Goal: Task Accomplishment & Management: Complete application form

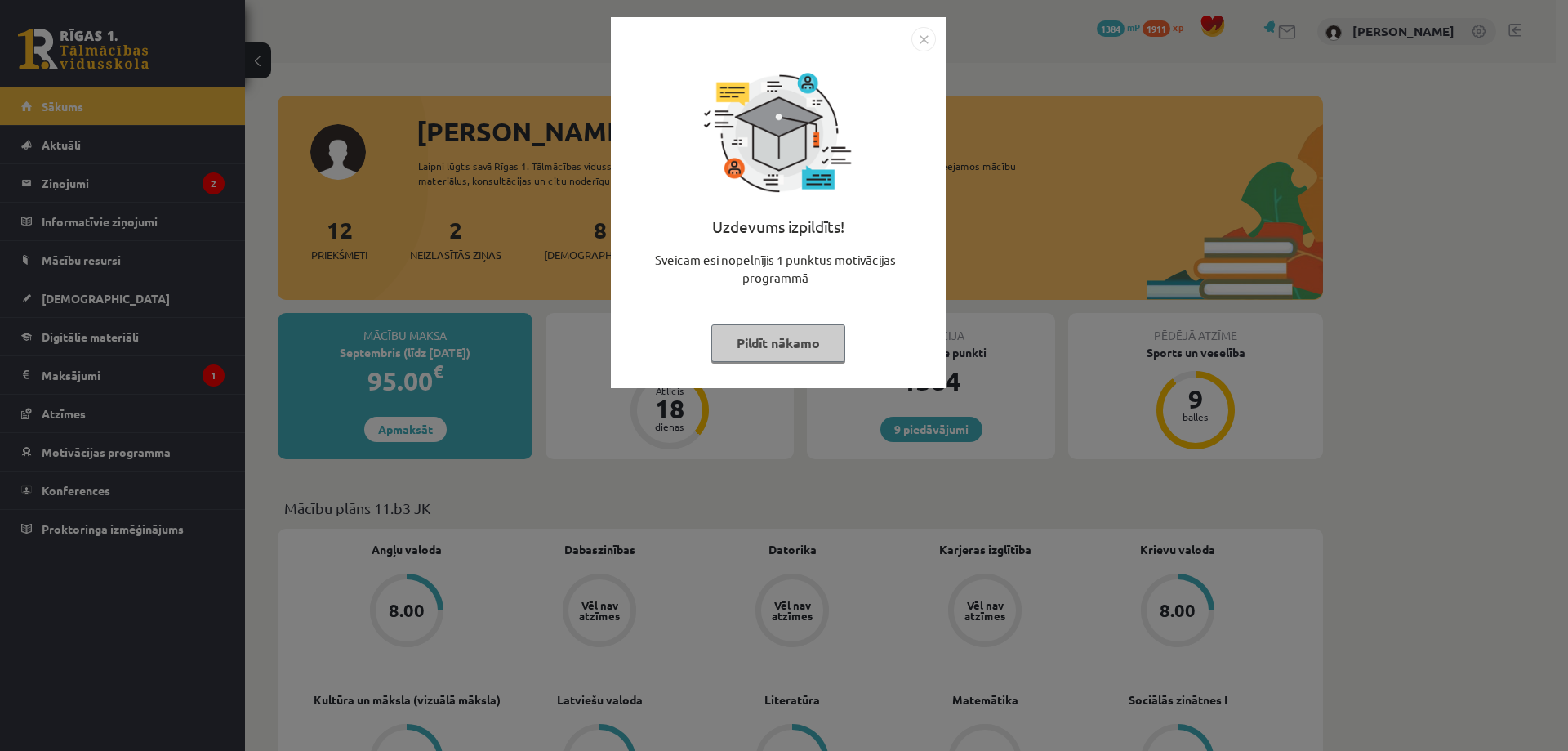
click at [927, 40] on img "Close" at bounding box center [923, 39] width 24 height 24
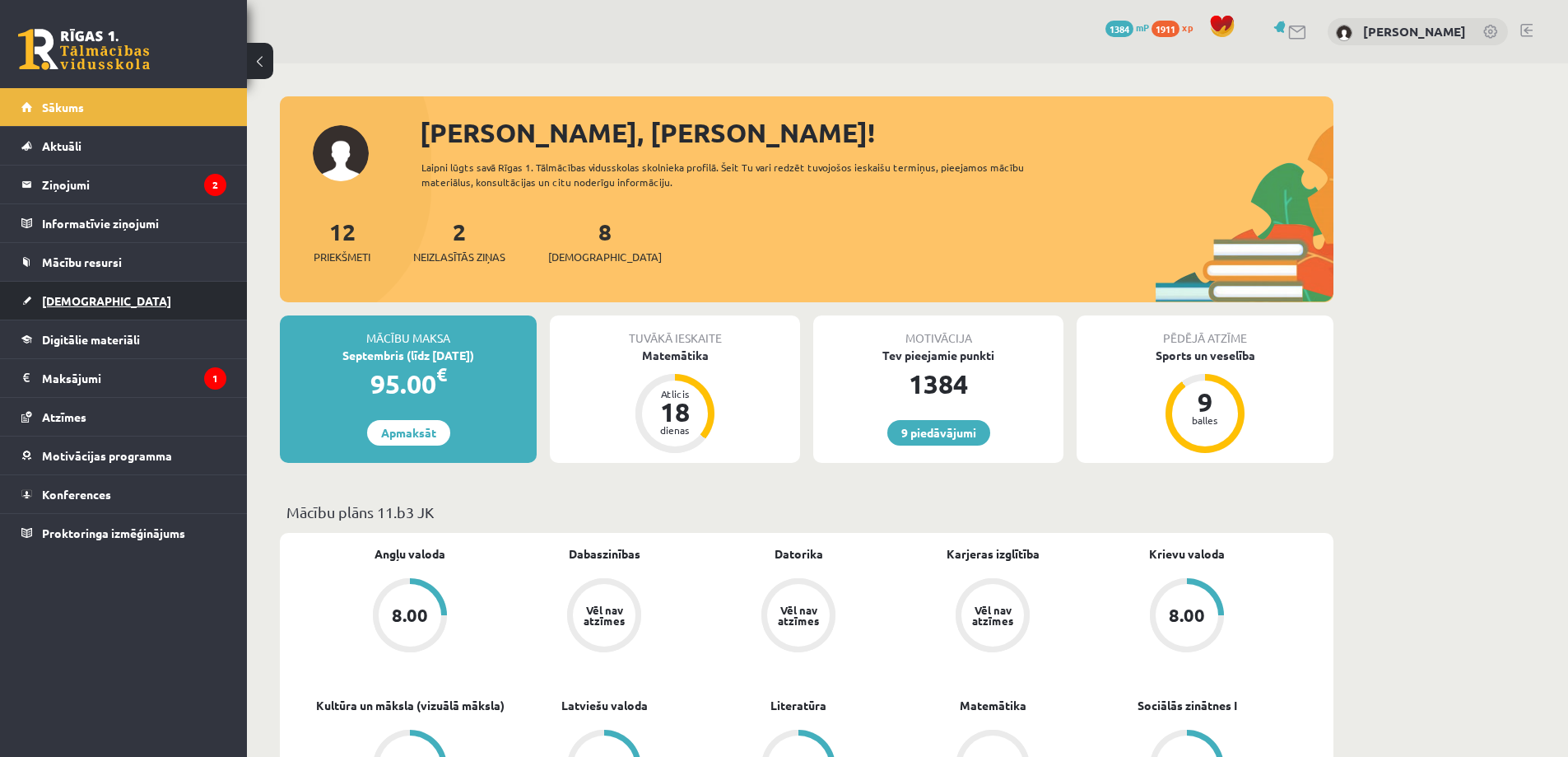
click at [75, 297] on span "[DEMOGRAPHIC_DATA]" at bounding box center [106, 300] width 130 height 15
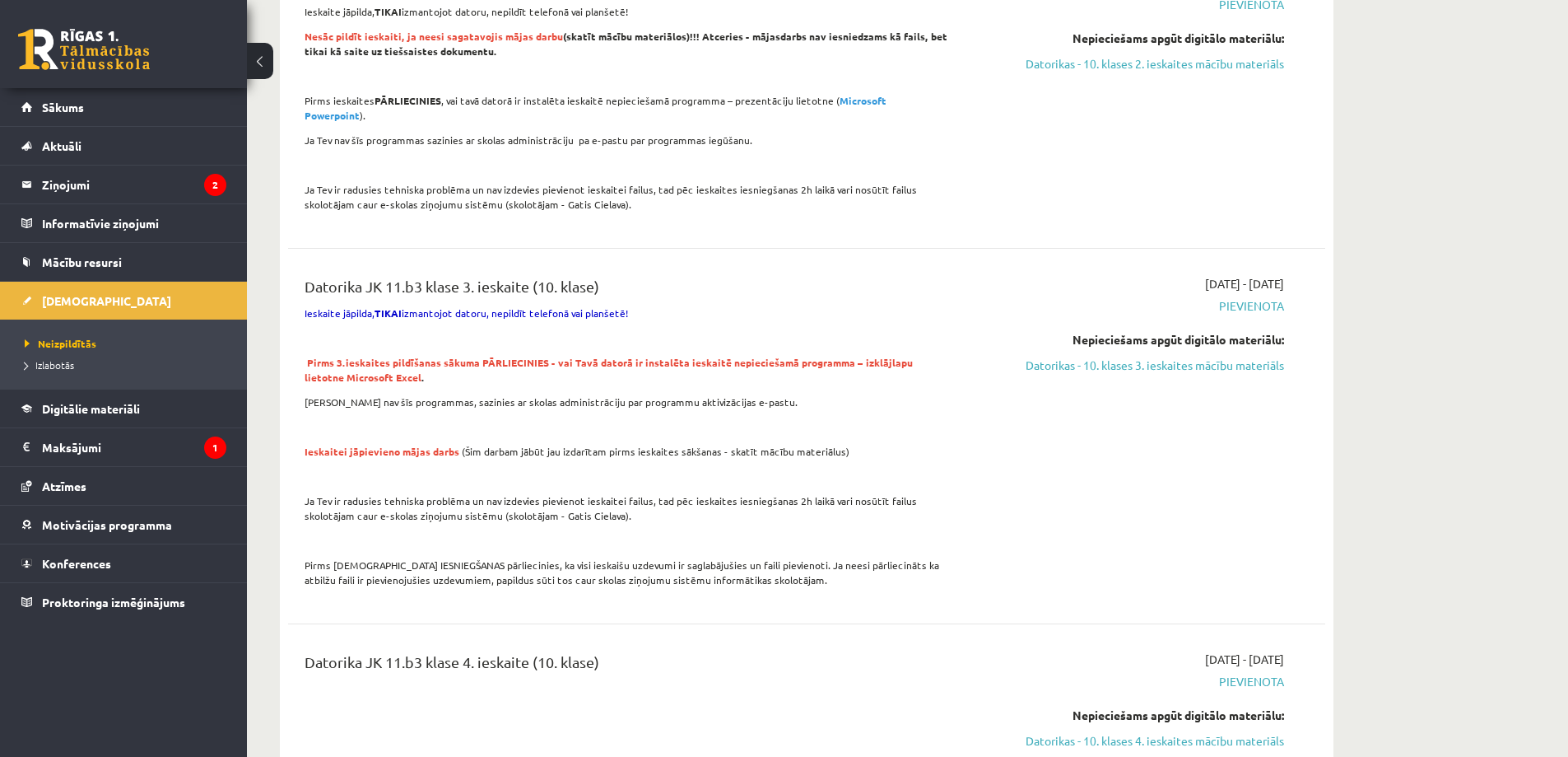
scroll to position [1153, 0]
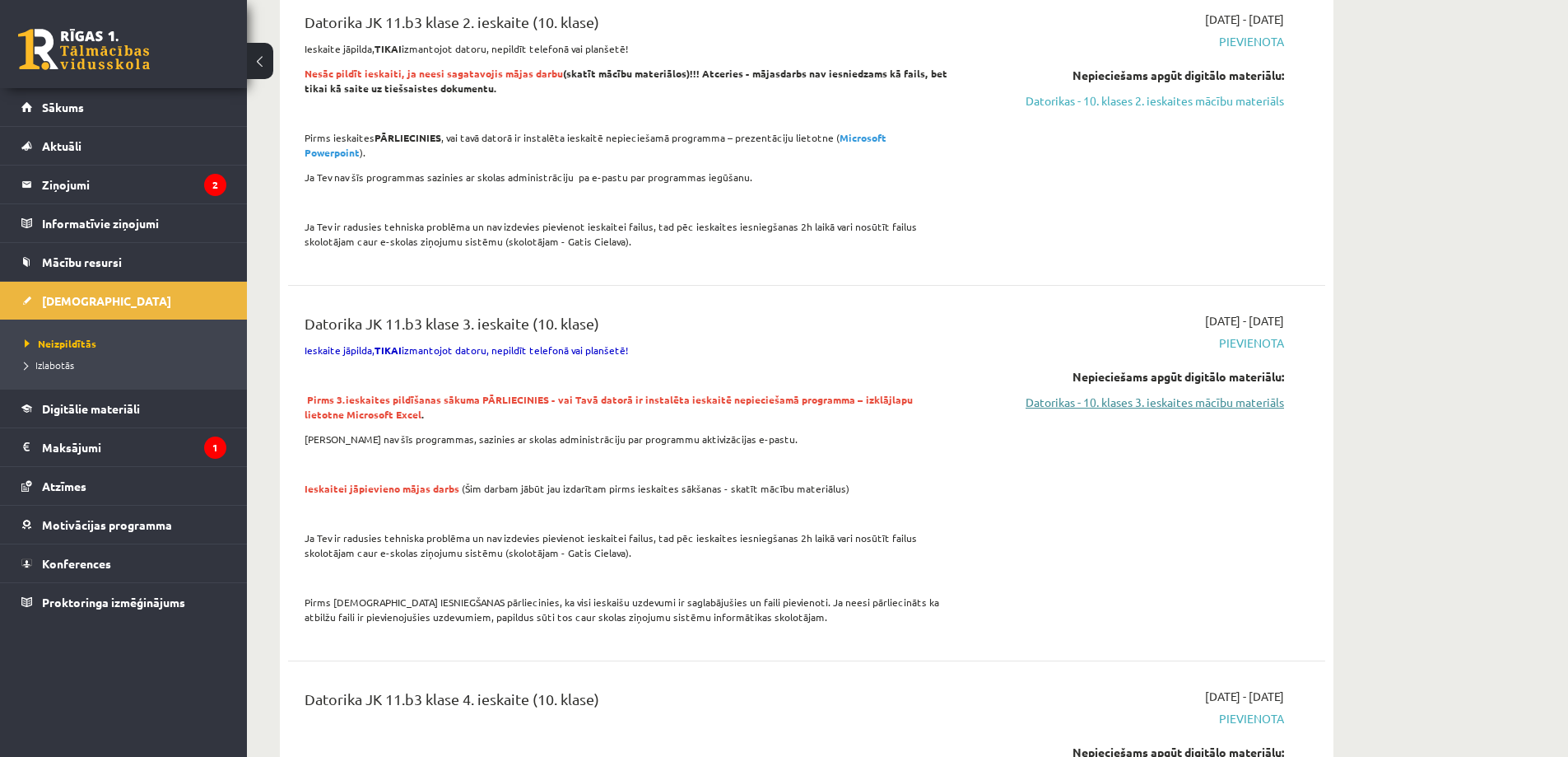
click at [1111, 393] on link "Datorikas - 10. klases 3. ieskaites mācību materiāls" at bounding box center [1129, 402] width 310 height 17
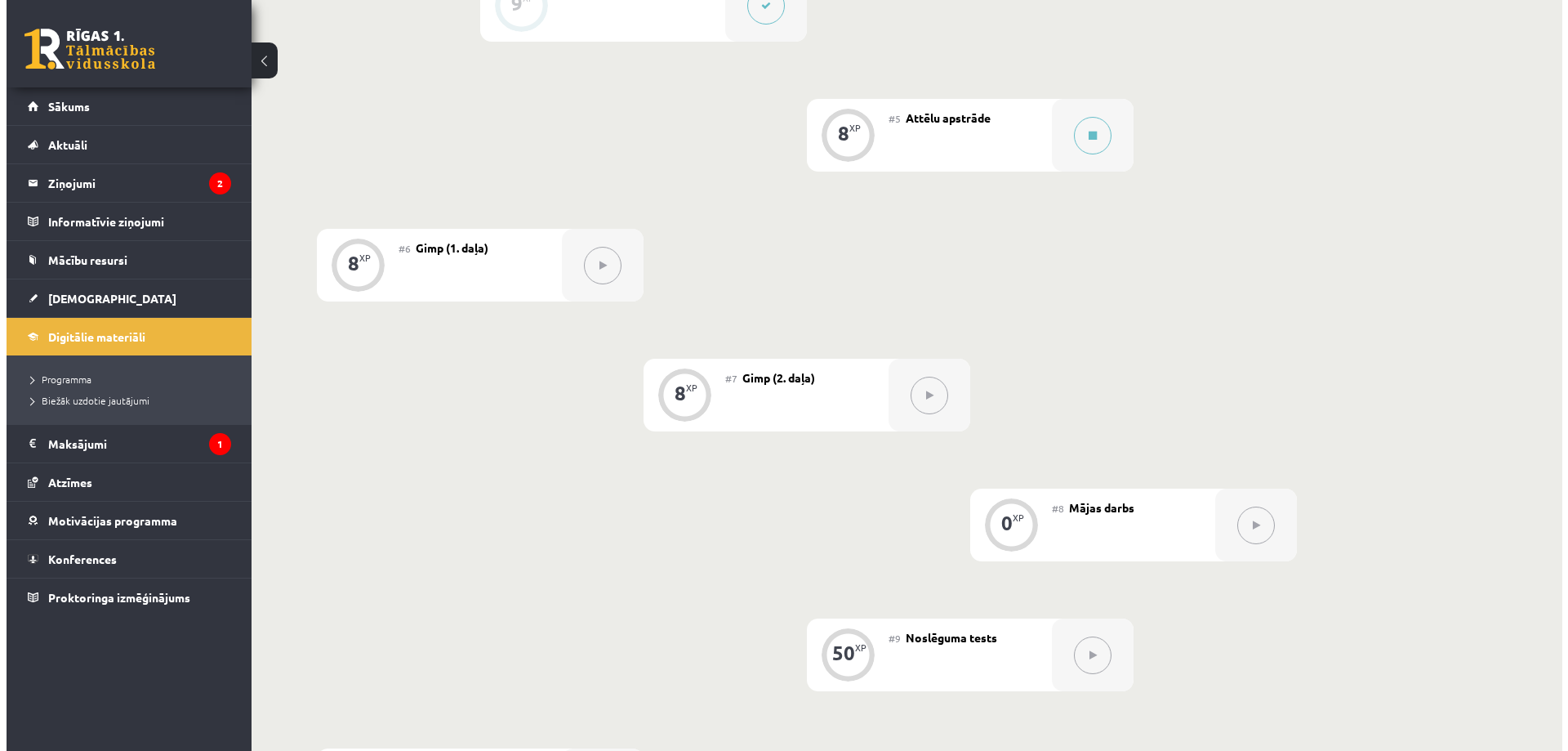
scroll to position [954, 0]
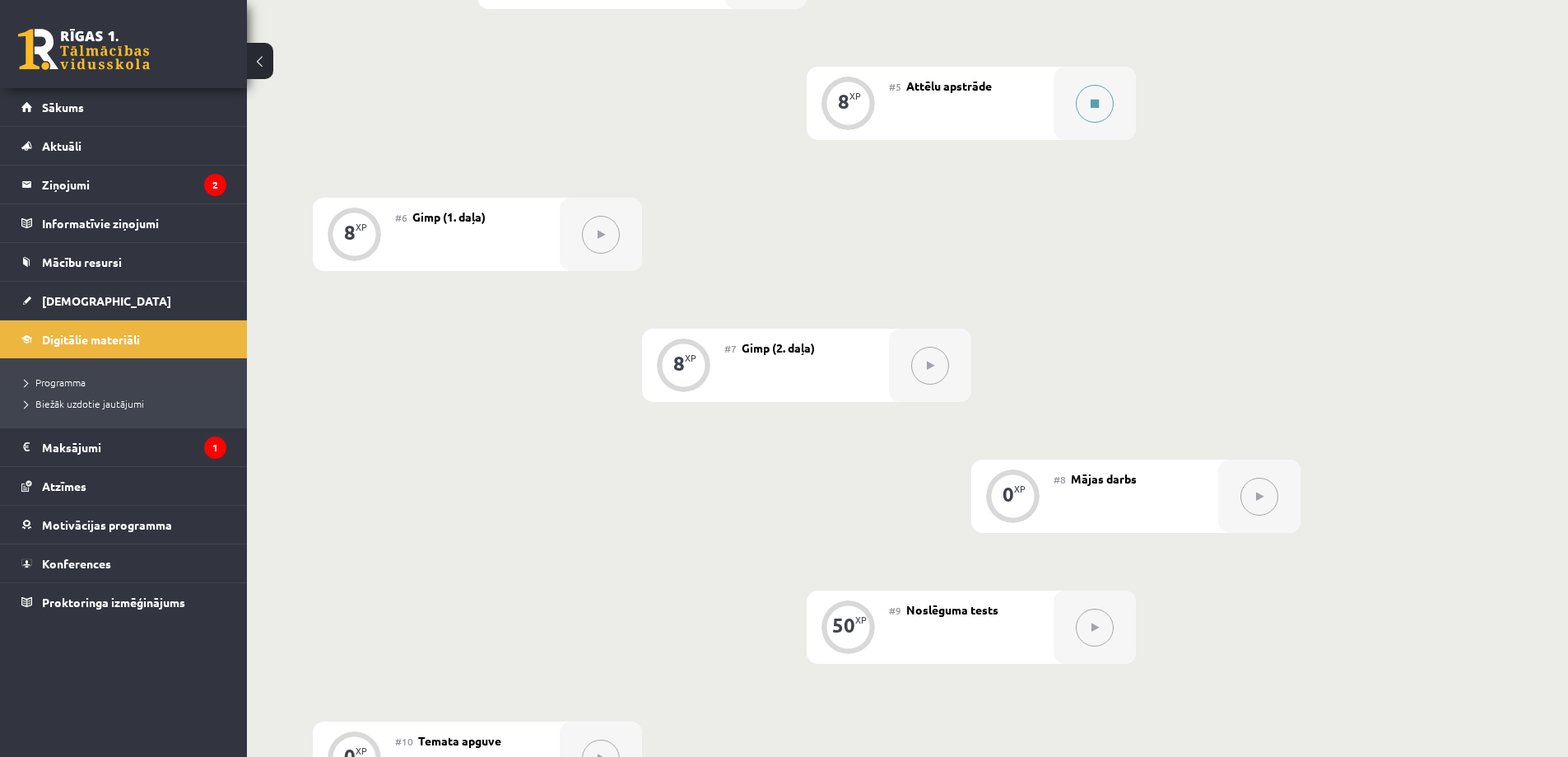
click at [1098, 99] on icon at bounding box center [1094, 104] width 8 height 10
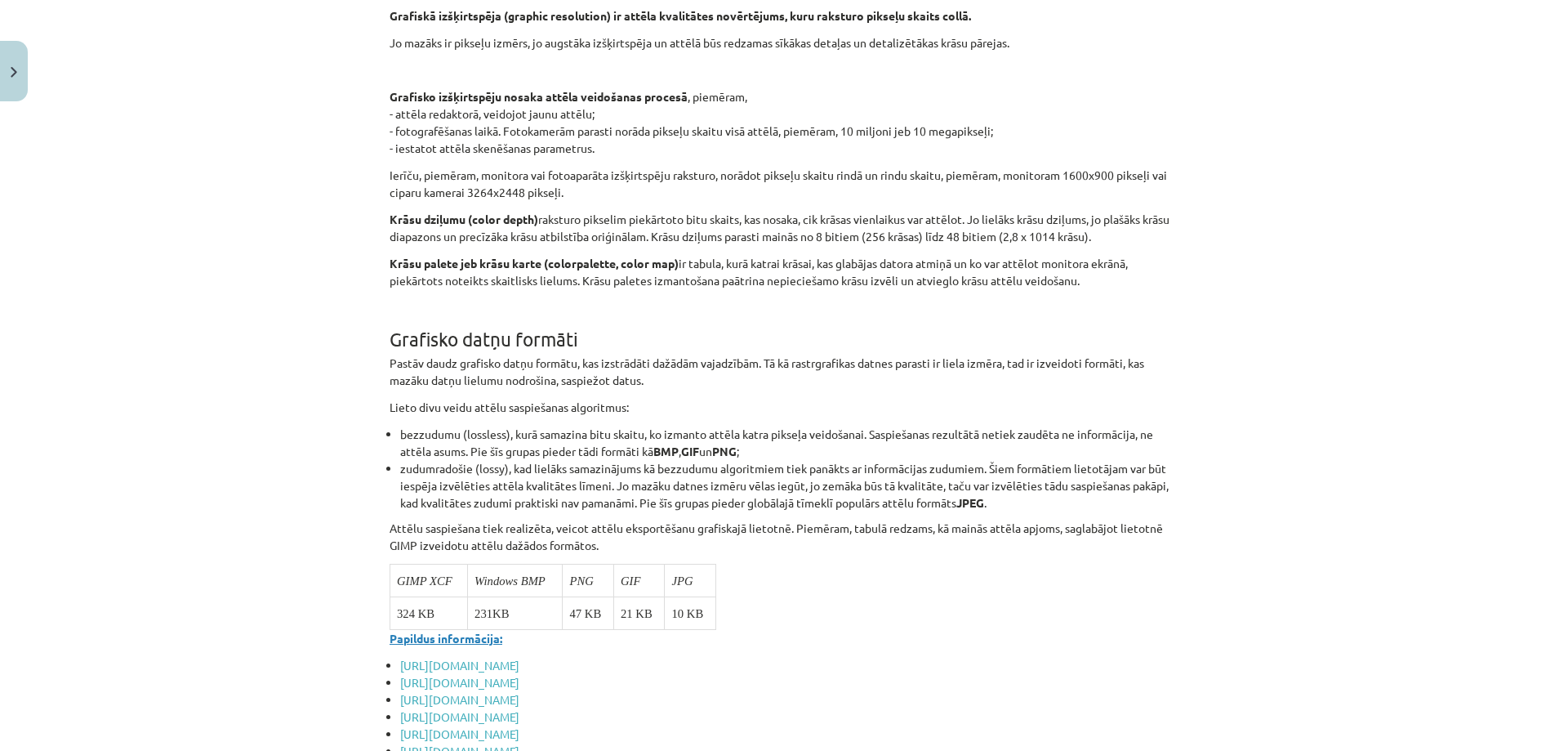
scroll to position [6146, 0]
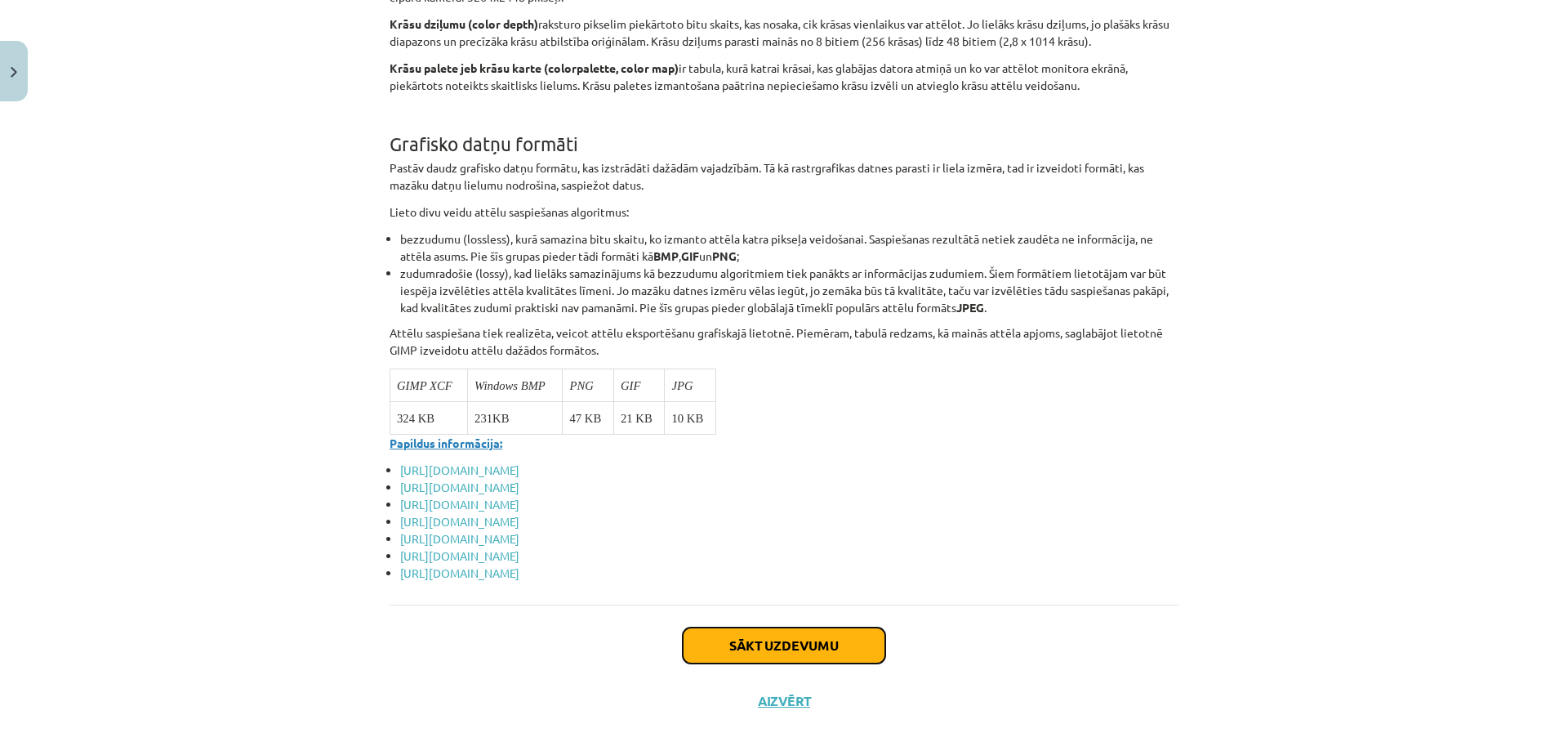
click at [806, 629] on button "Sākt uzdevumu" at bounding box center [784, 646] width 203 height 36
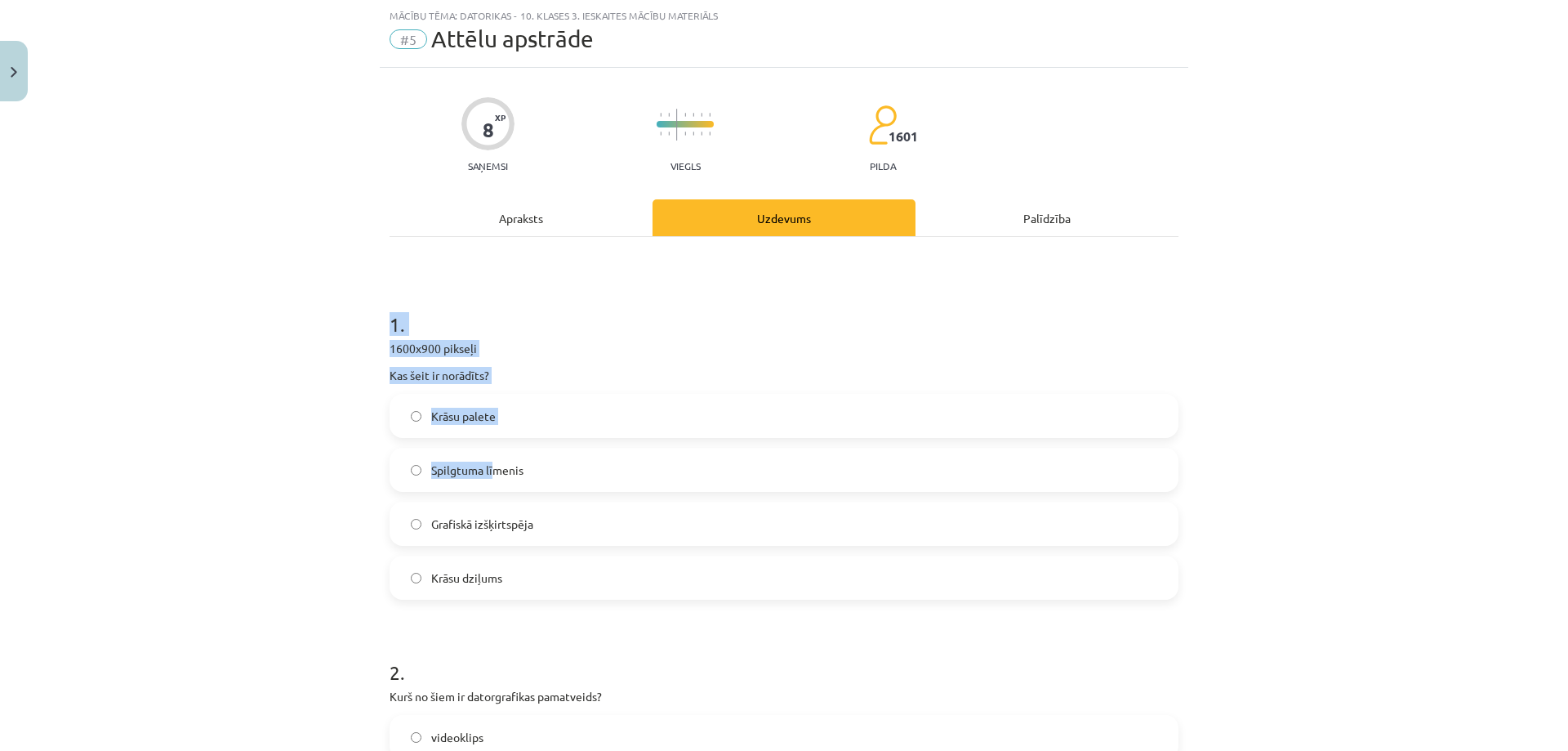
scroll to position [722, 0]
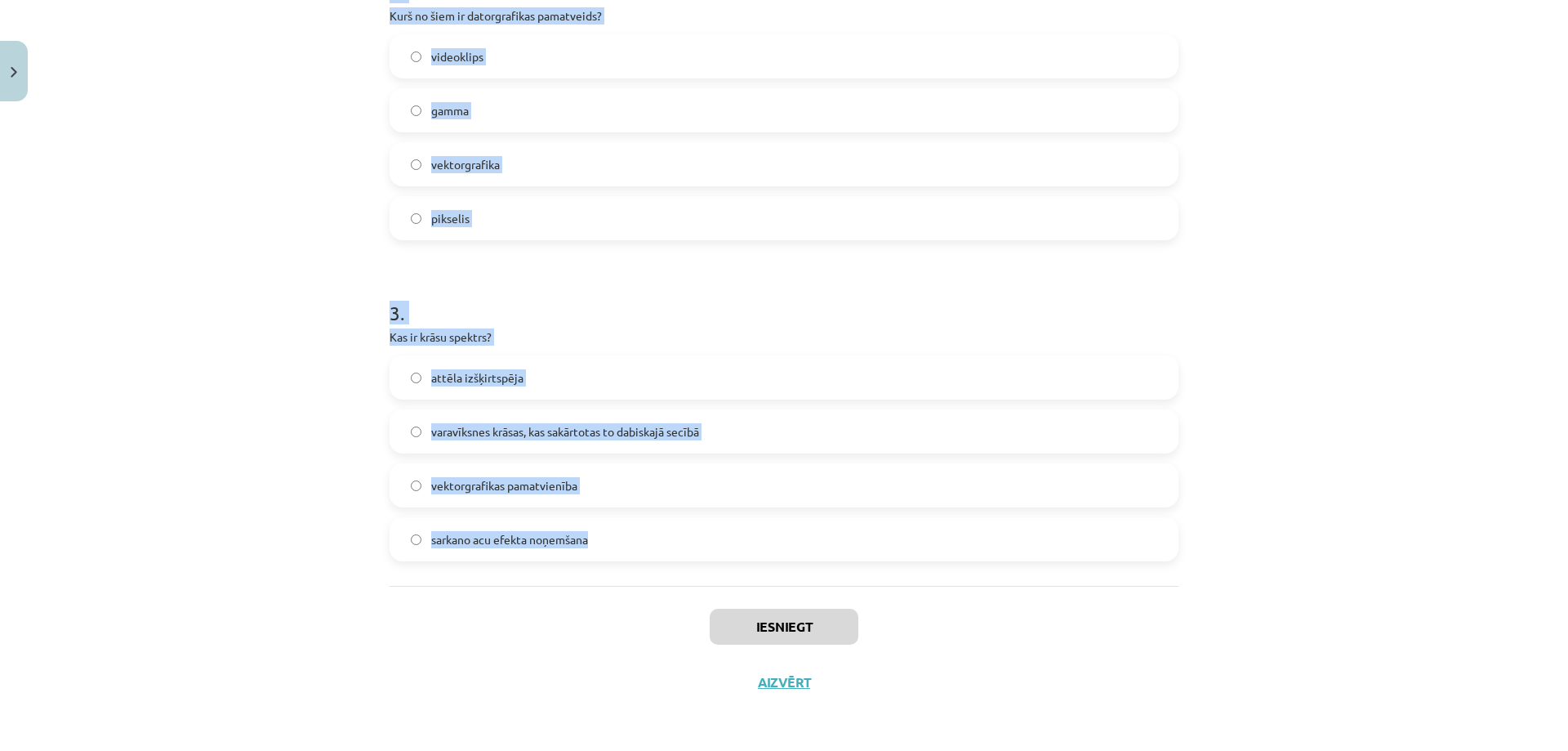
drag, startPoint x: 367, startPoint y: 308, endPoint x: 606, endPoint y: 540, distance: 333.1
click at [606, 540] on div "Mācību tēma: Datorikas - 10. klases 3. ieskaites mācību materiāls #5 Attēlu aps…" at bounding box center [784, 376] width 1568 height 751
copy form "1 . 1600x900 pikseļi Kas šeit ir norādīts? Krāsu palete Spilgtuma līmenis Grafi…"
click at [319, 466] on div "Mācību tēma: Datorikas - 10. klases 3. ieskaites mācību materiāls #5 Attēlu aps…" at bounding box center [784, 376] width 1568 height 751
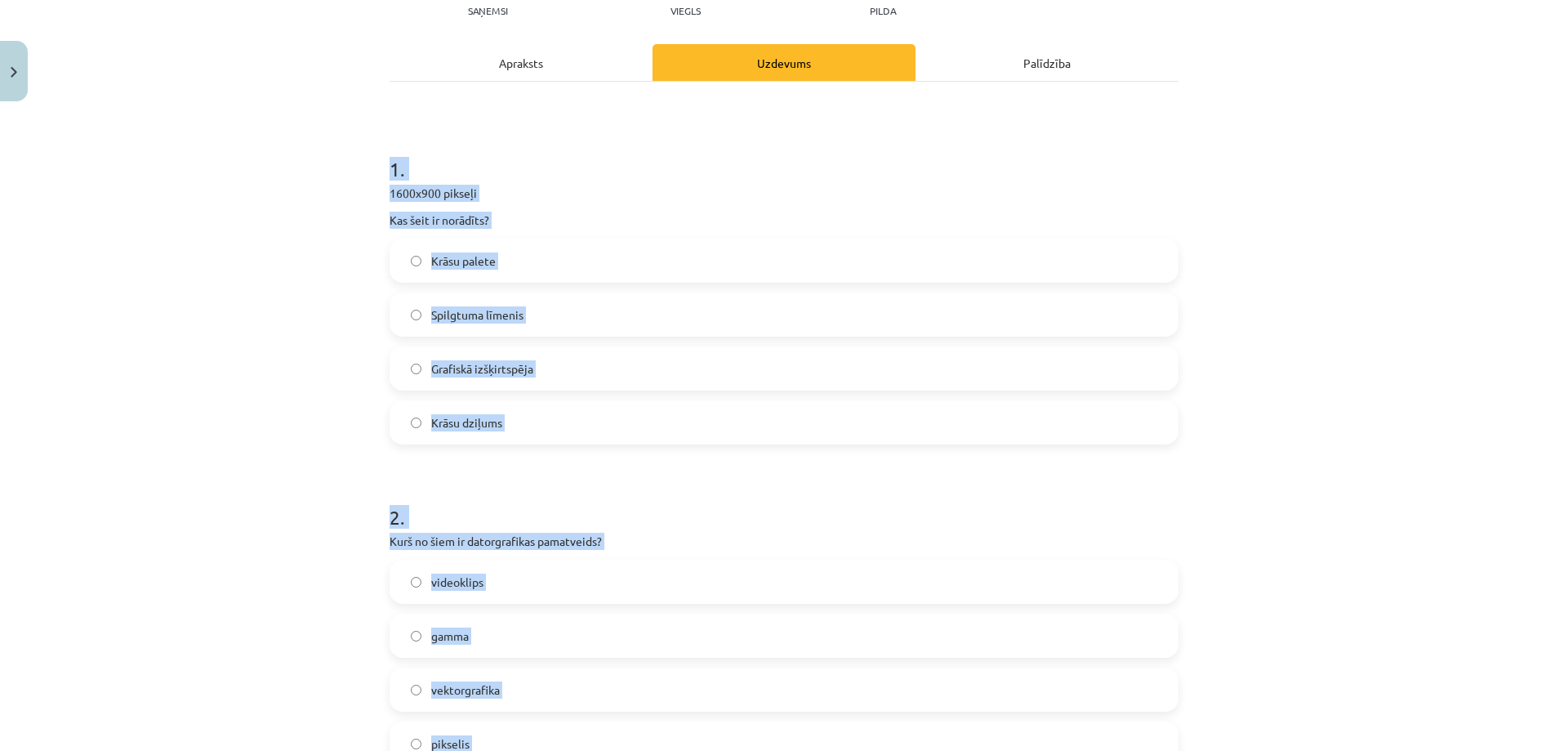
scroll to position [0, 0]
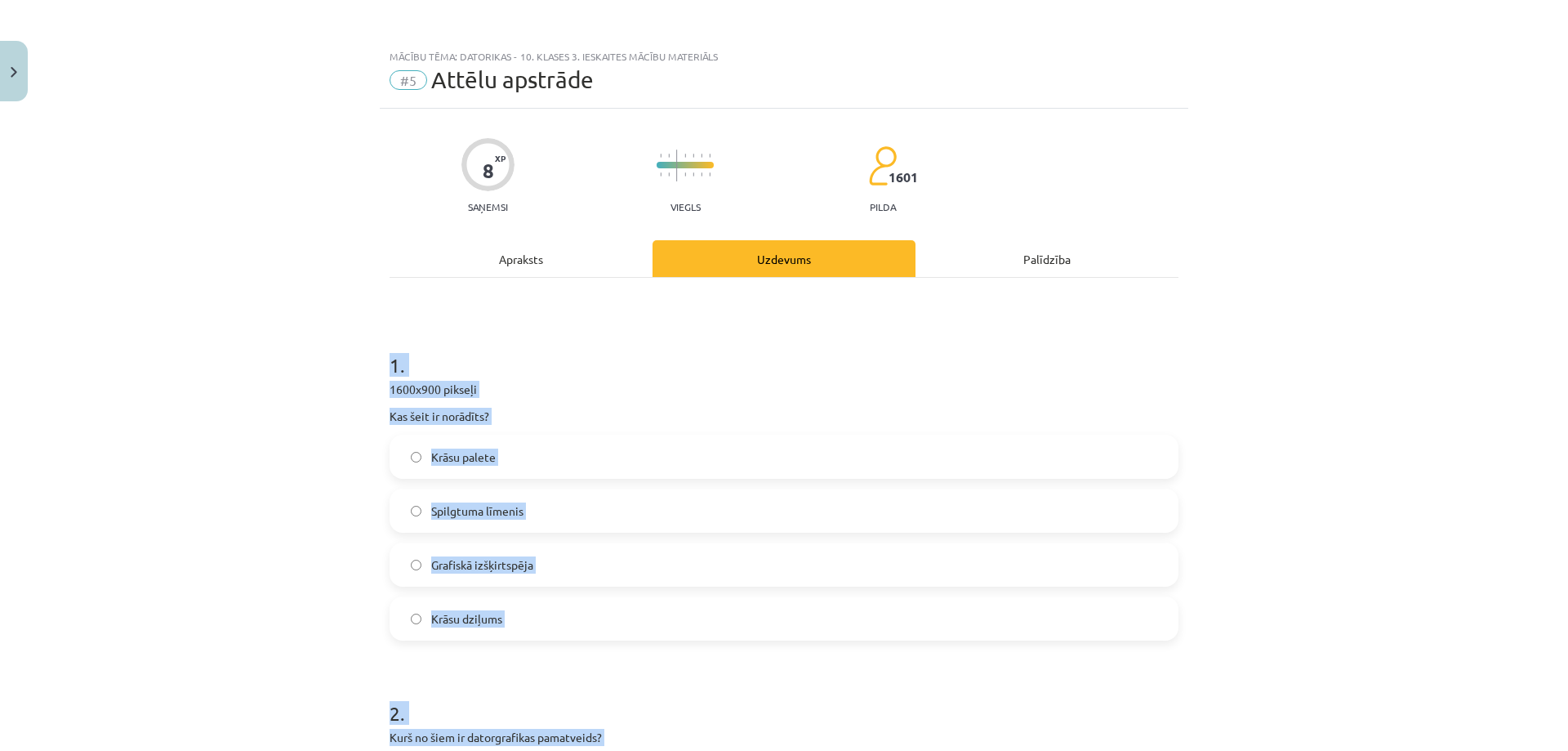
click at [482, 566] on span "Grafiskā izšķirtspēja" at bounding box center [482, 565] width 102 height 17
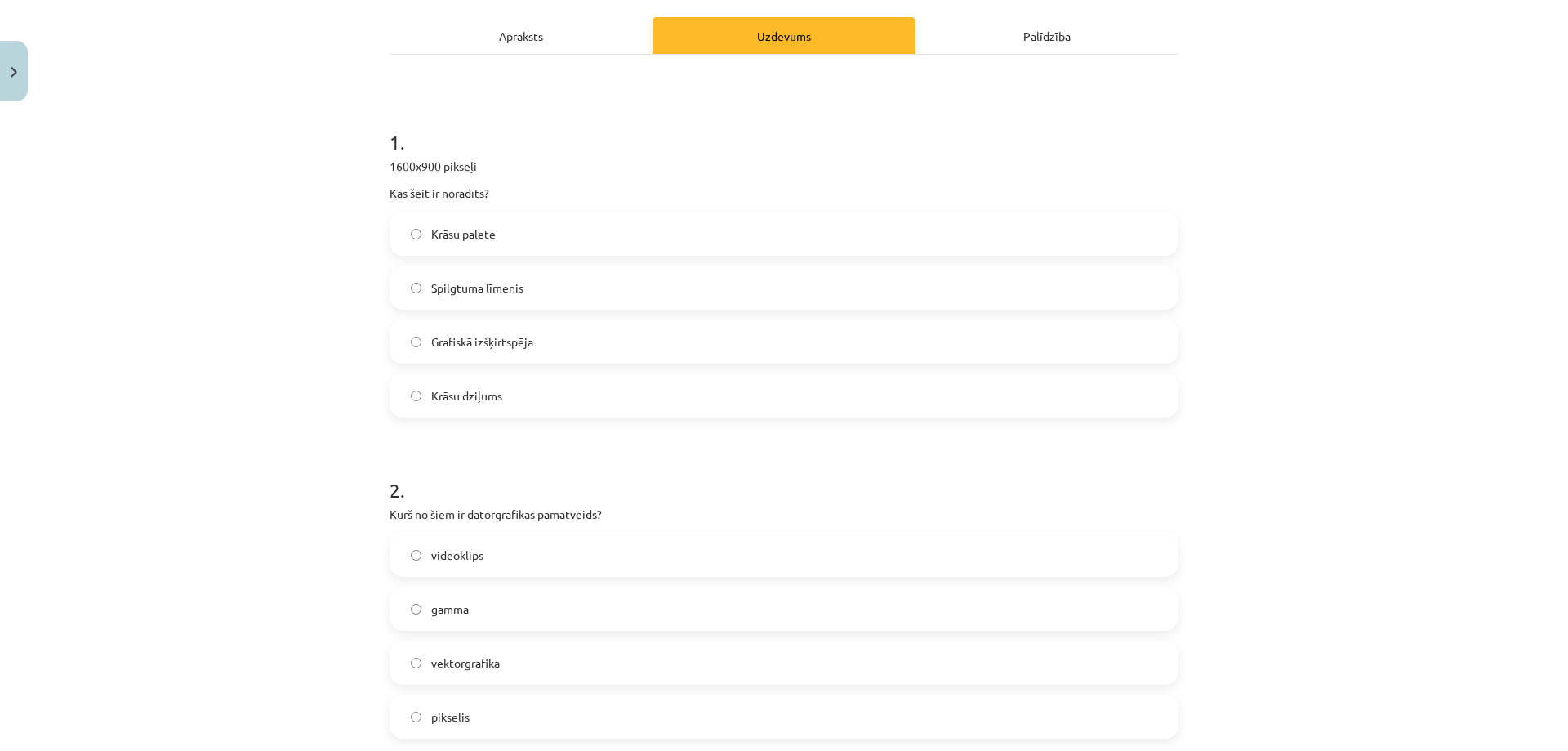
scroll to position [382, 0]
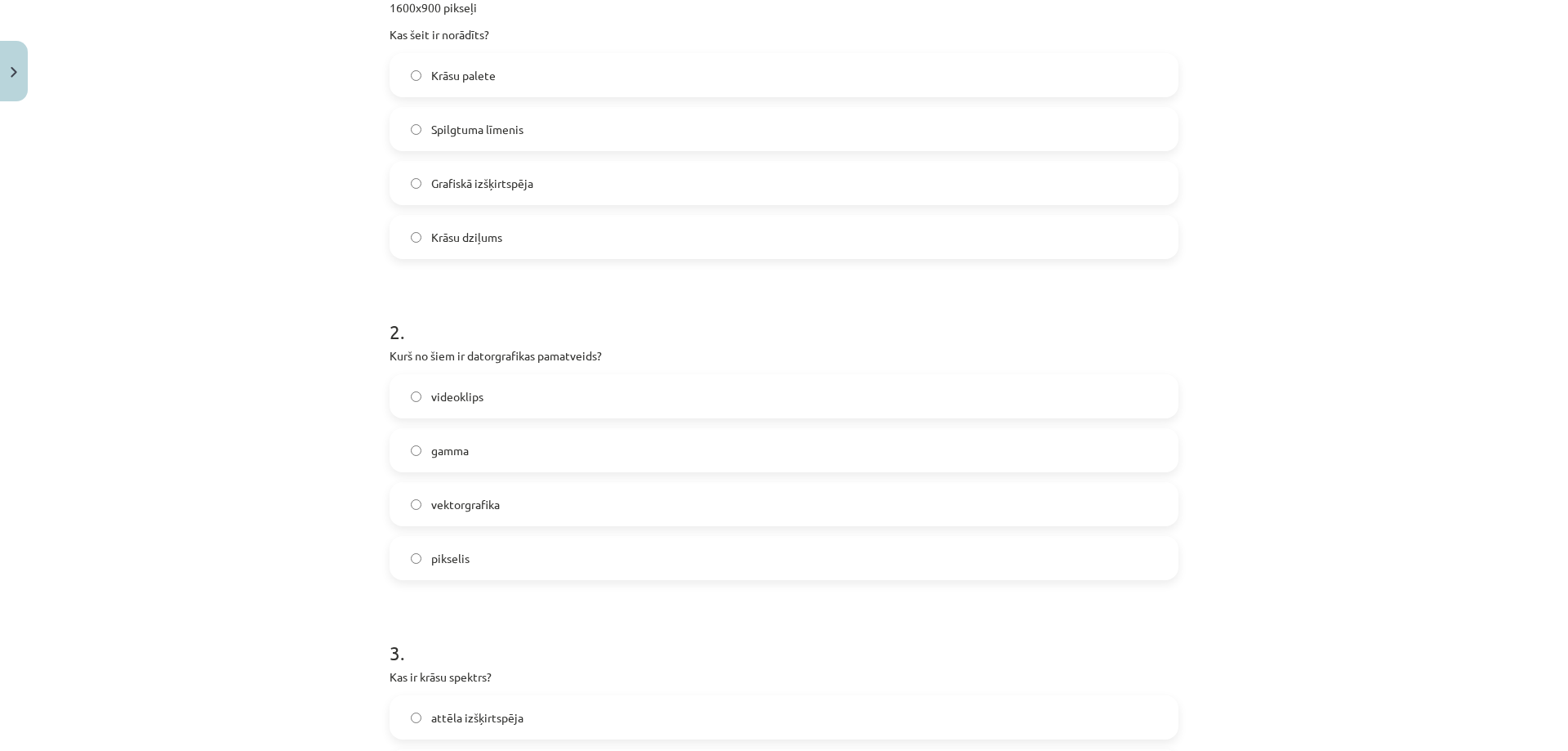
click at [475, 507] on span "vektorgrafika" at bounding box center [466, 505] width 69 height 17
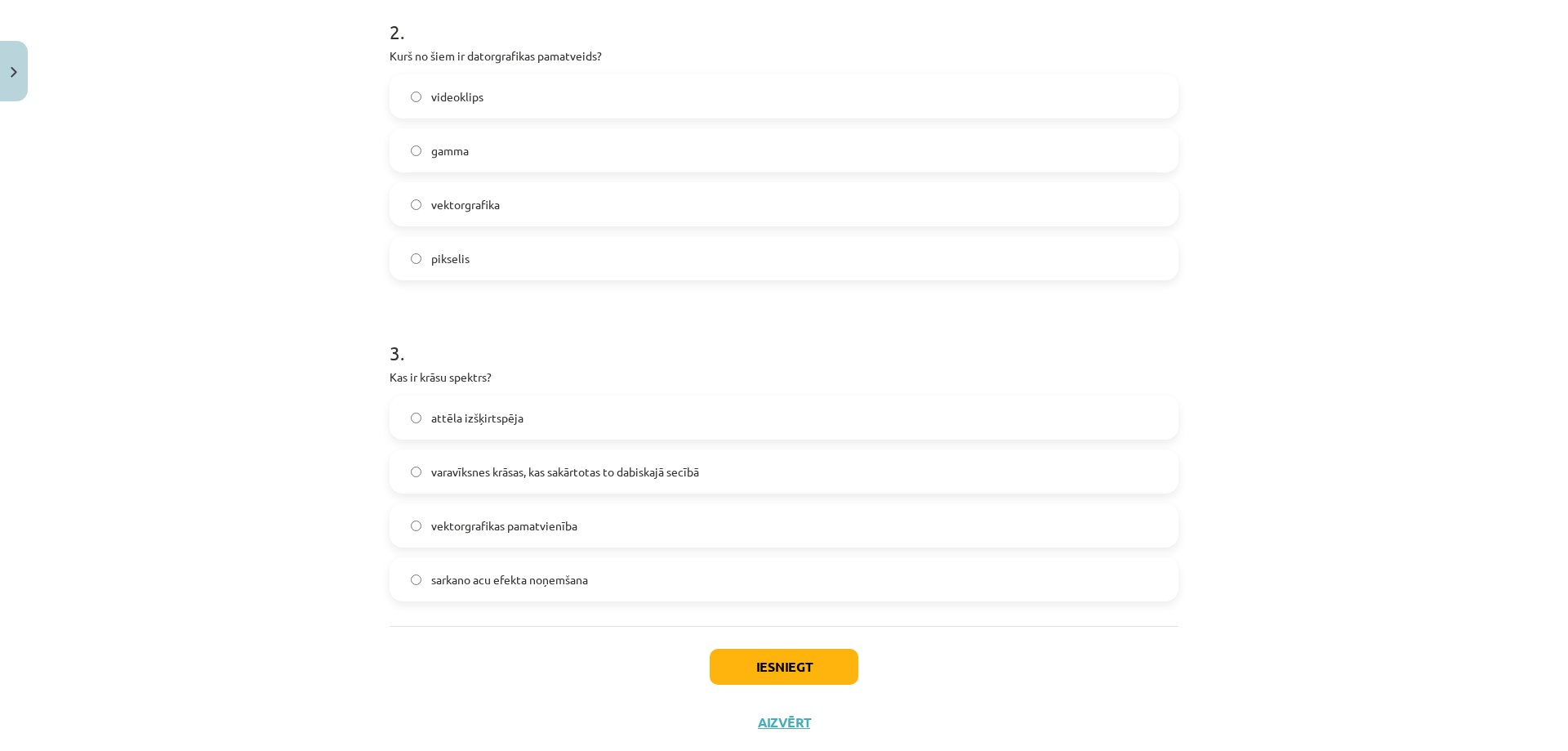
scroll to position [722, 0]
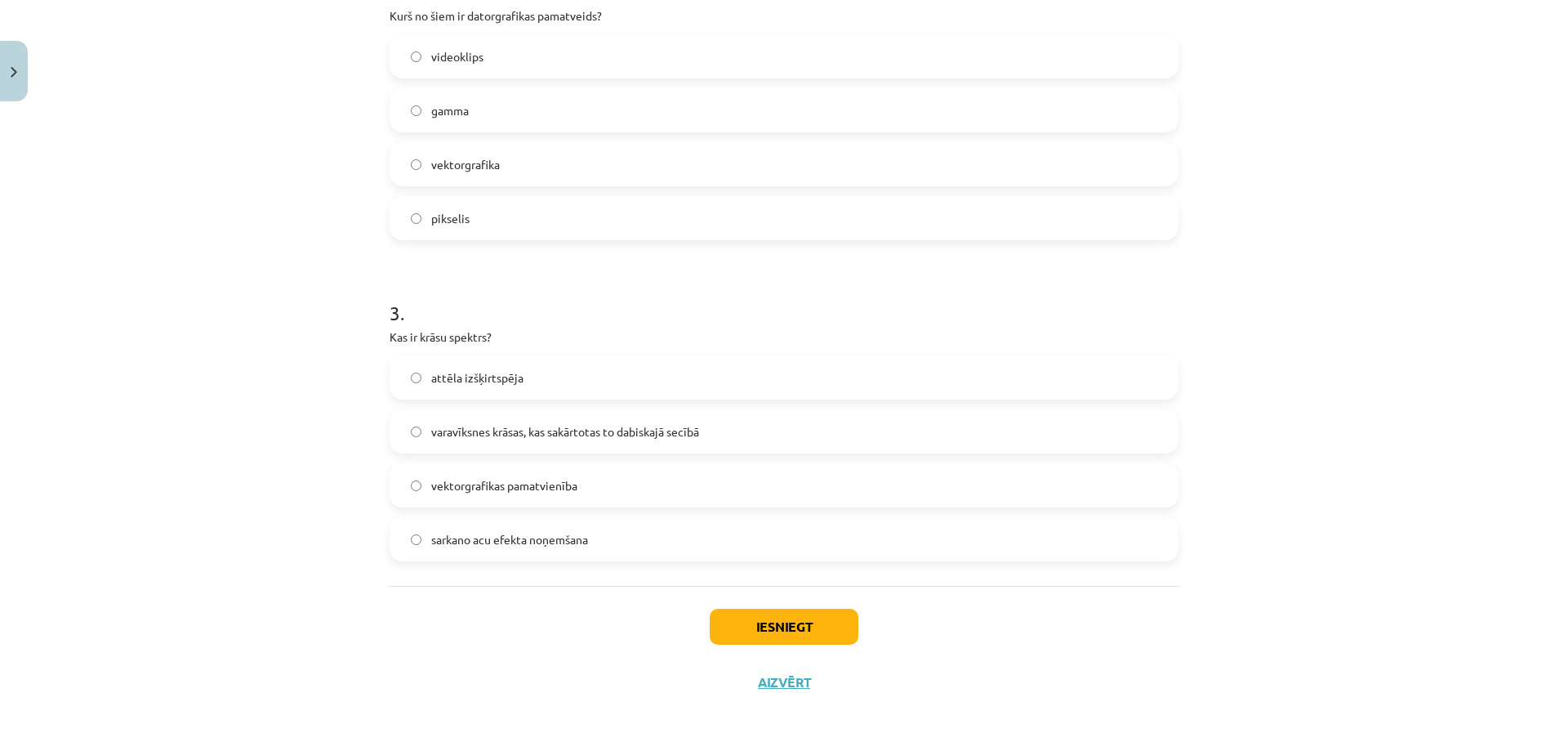
click at [467, 419] on label "varavīksnes krāsas, kas sakārtotas to dabiskajā secībā" at bounding box center [784, 431] width 786 height 41
click at [740, 645] on div "Iesniegt Aizvērt" at bounding box center [784, 643] width 789 height 115
click at [748, 639] on button "Iesniegt" at bounding box center [784, 627] width 148 height 36
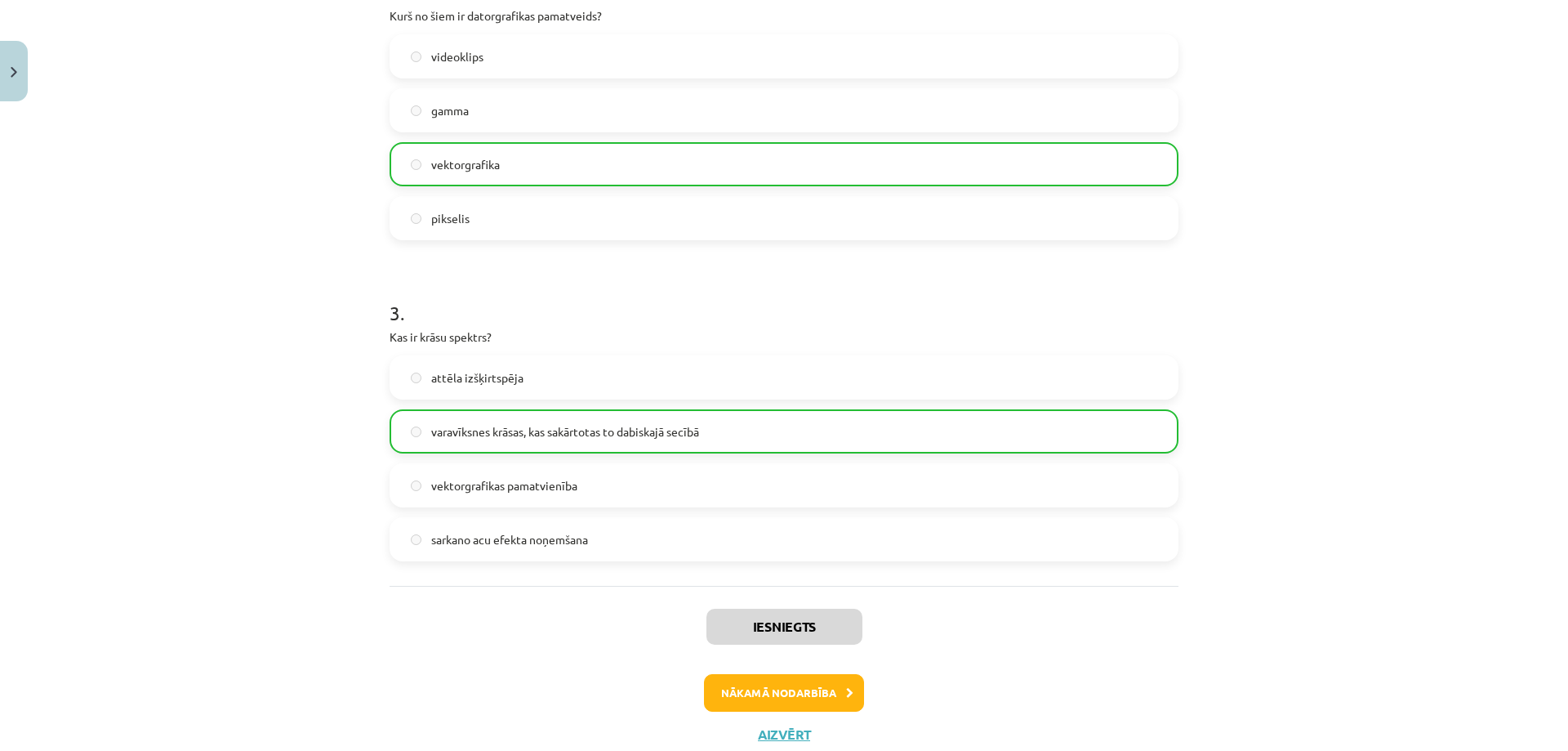
scroll to position [0, 0]
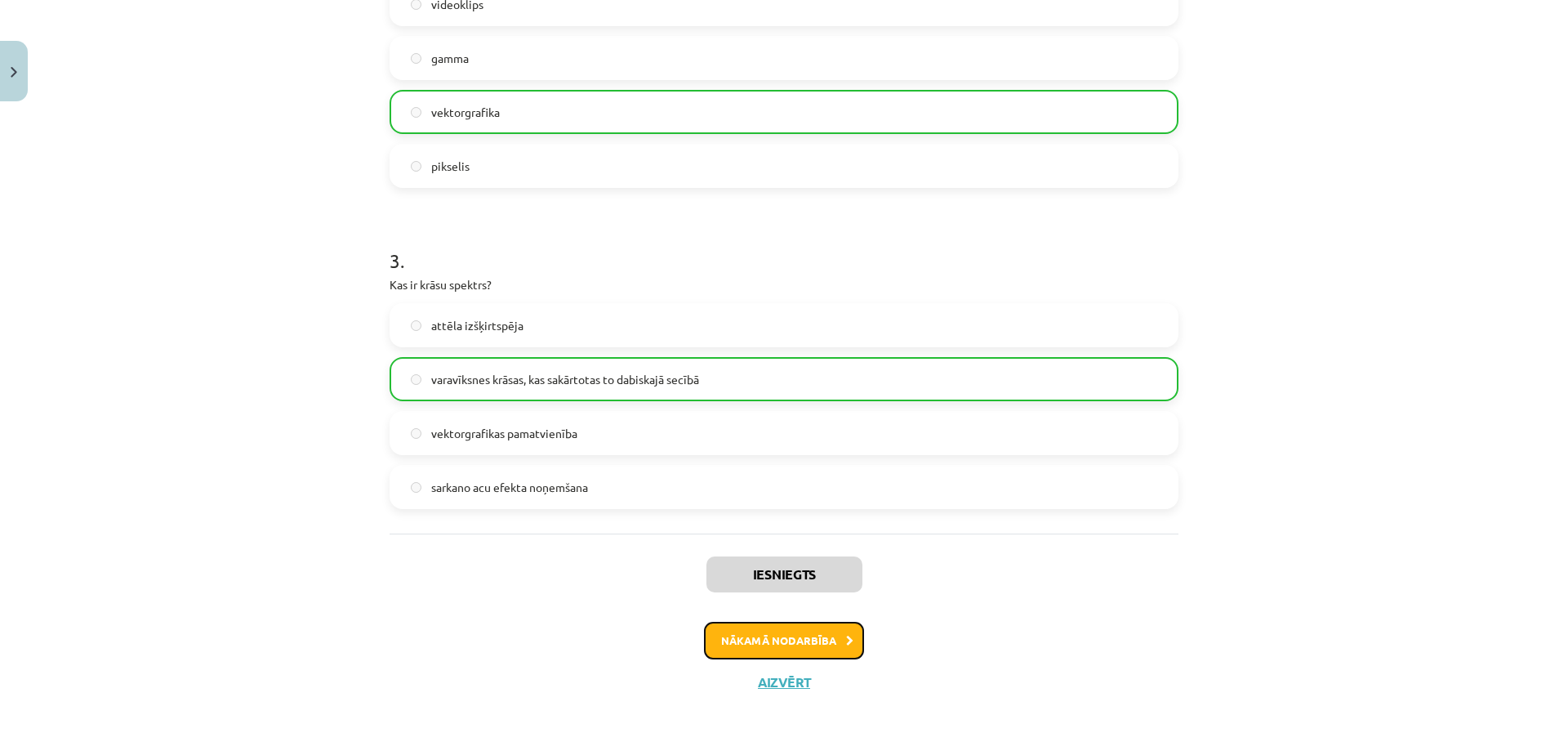
click at [733, 641] on button "Nākamā nodarbība" at bounding box center [784, 641] width 161 height 38
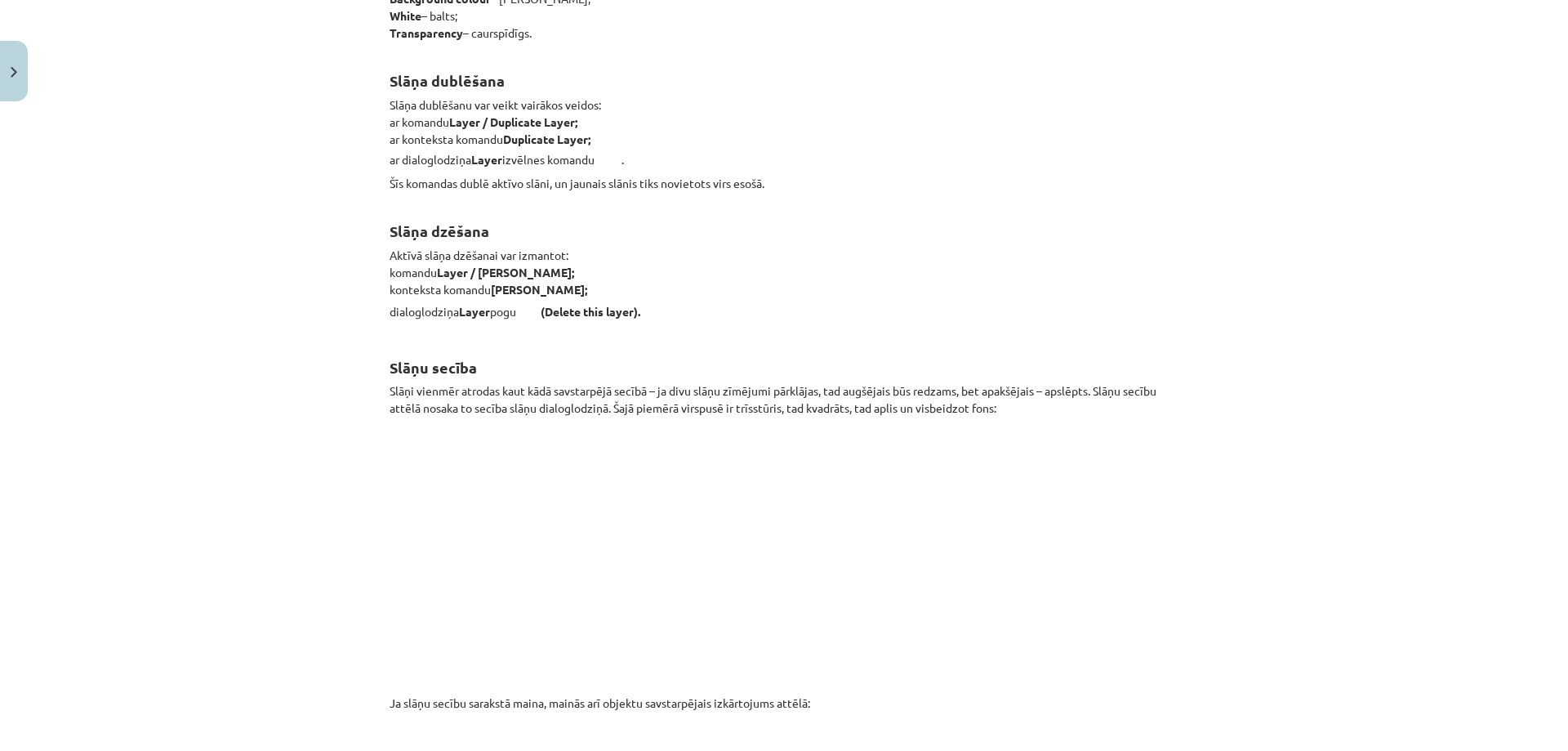
scroll to position [16834, 0]
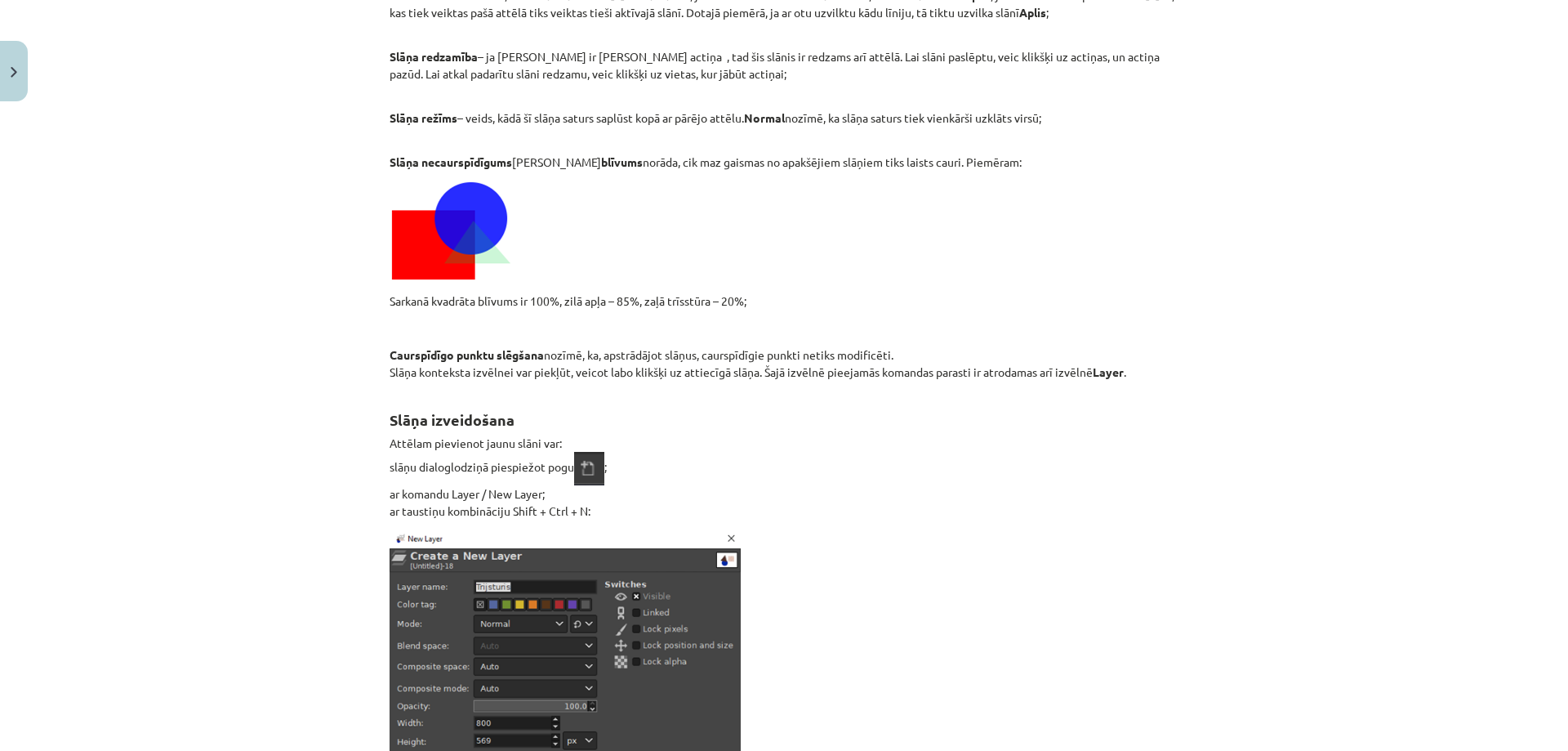
drag, startPoint x: 1297, startPoint y: 338, endPoint x: 1307, endPoint y: 329, distance: 13.5
click at [1296, 339] on div "Mācību tēma: Datorikas - 10. klases 3. ieskaites mācību materiāls #6 Gimp (1. d…" at bounding box center [784, 376] width 1568 height 751
click at [928, 651] on p at bounding box center [784, 688] width 789 height 319
